Goal: Transaction & Acquisition: Purchase product/service

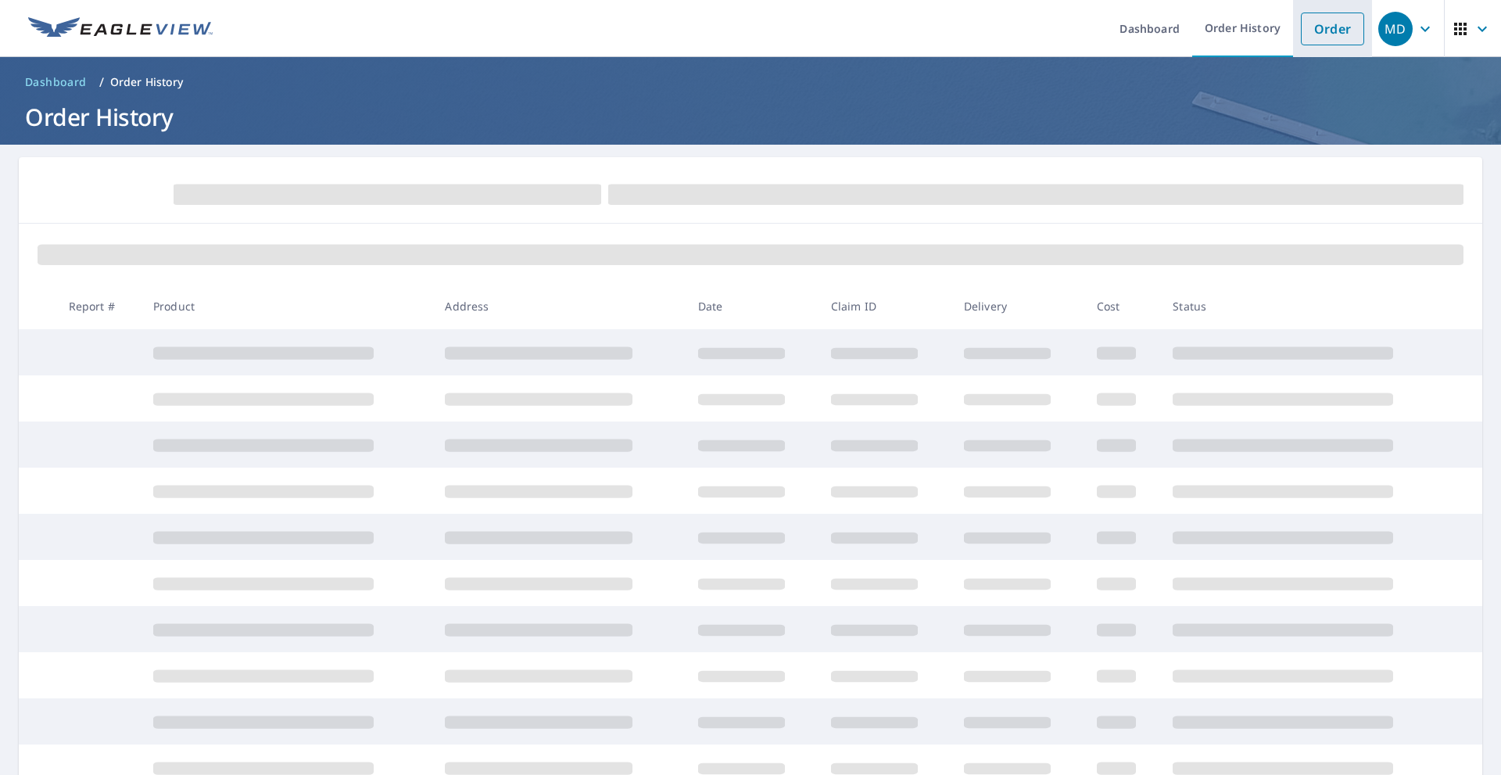
click at [1318, 21] on link "Order" at bounding box center [1331, 29] width 63 height 33
click at [285, 90] on ol "Dashboard / Order History" at bounding box center [750, 82] width 1463 height 25
click at [1304, 20] on link "Order" at bounding box center [1331, 29] width 63 height 33
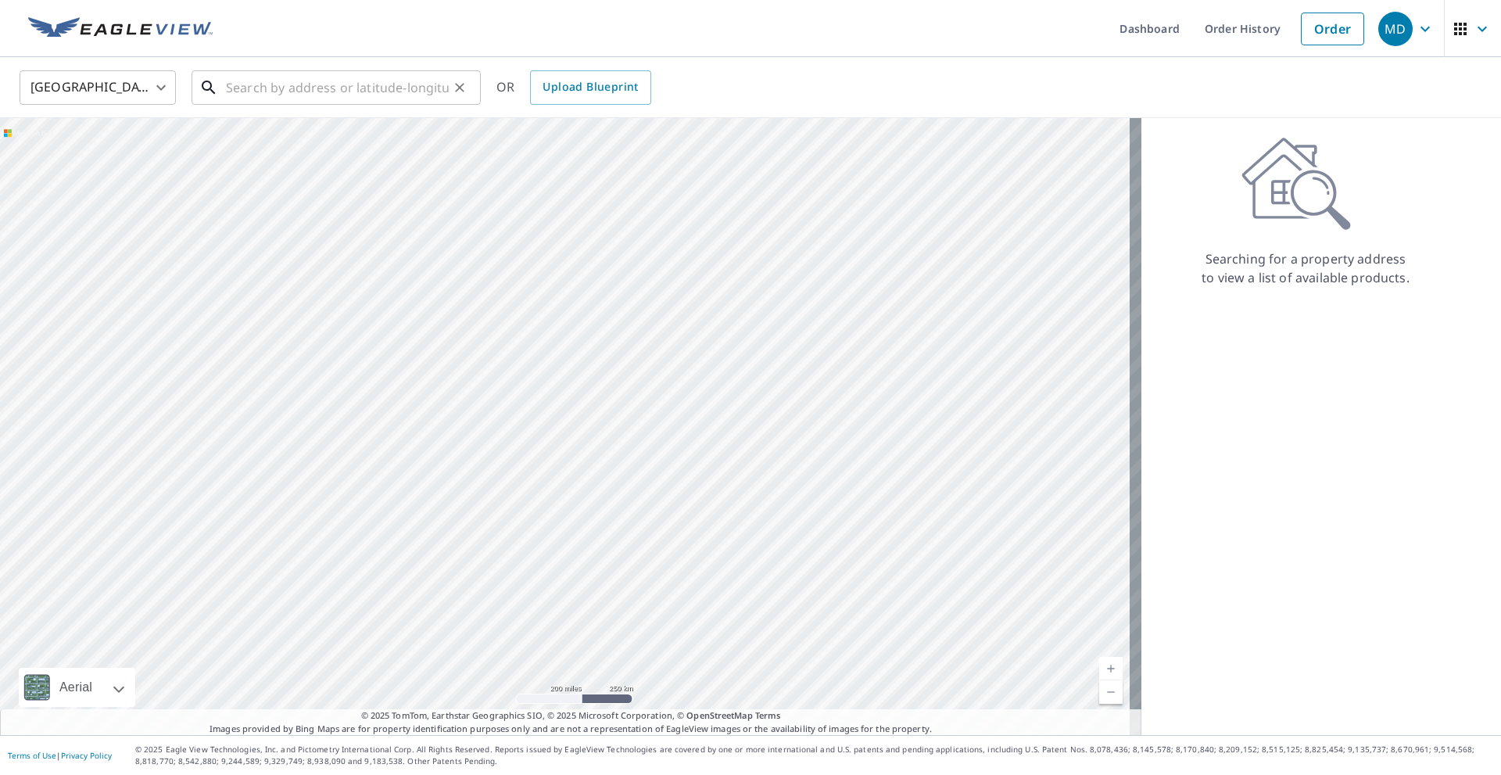
click at [239, 94] on input "text" at bounding box center [337, 88] width 223 height 44
paste input "[STREET_ADDRESS]"
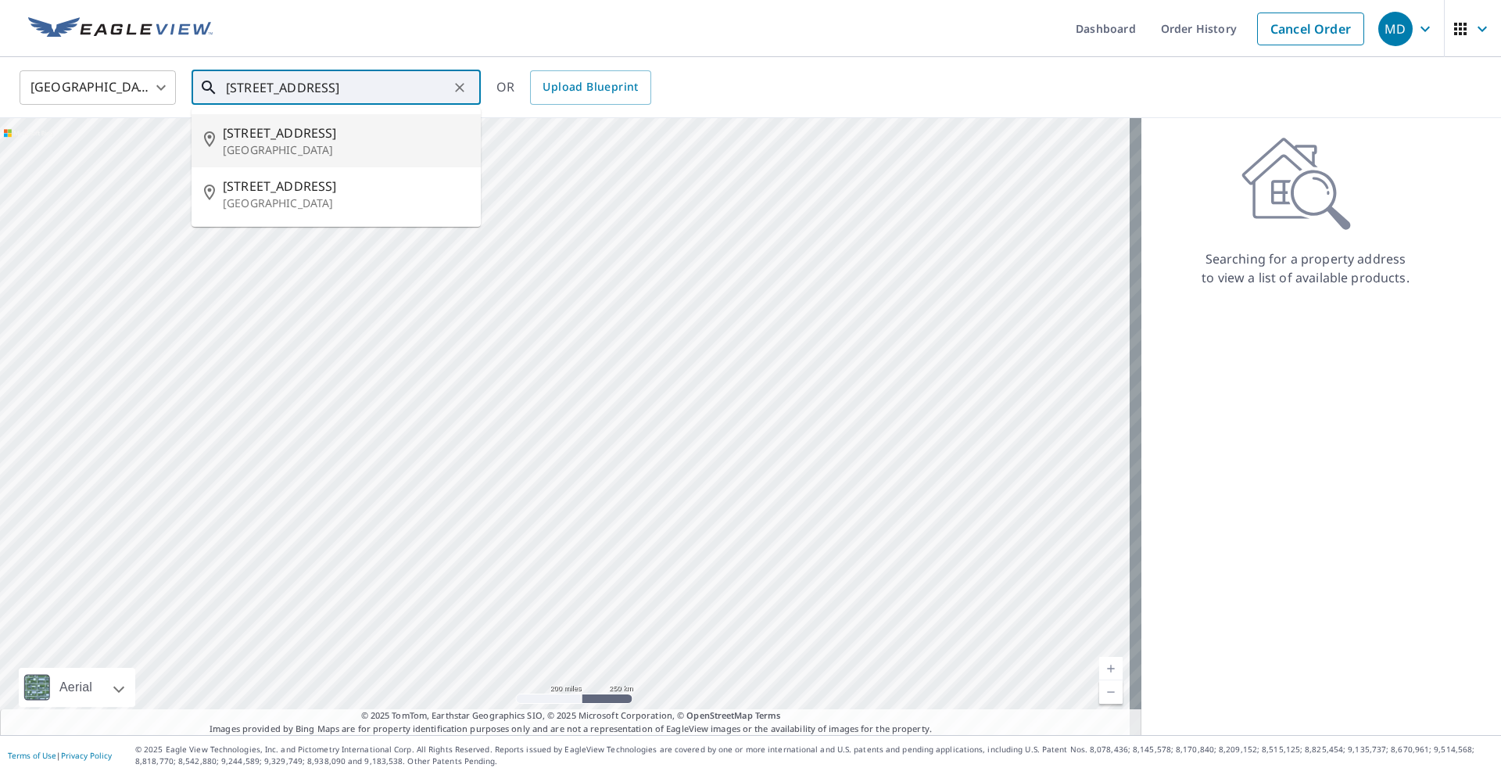
click at [289, 137] on span "[STREET_ADDRESS]" at bounding box center [345, 132] width 245 height 19
type input "[STREET_ADDRESS]"
